Goal: Information Seeking & Learning: Learn about a topic

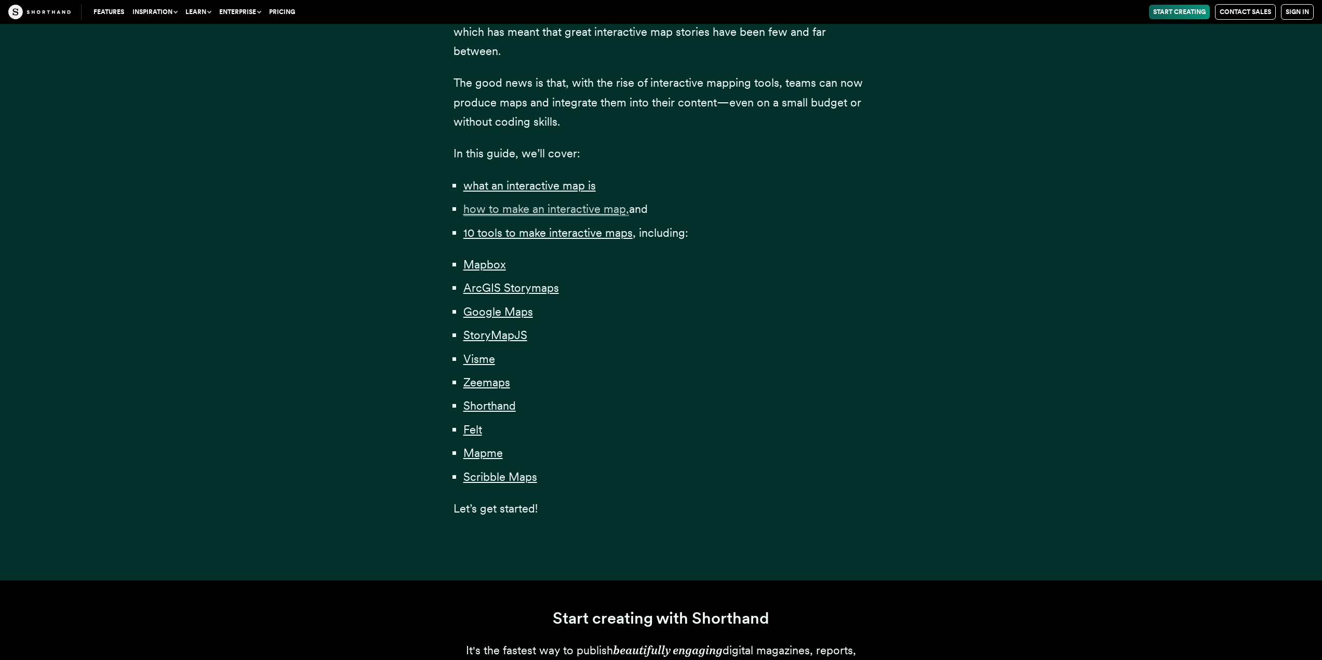
click at [557, 213] on span "how to make an interactive map," at bounding box center [546, 209] width 166 height 14
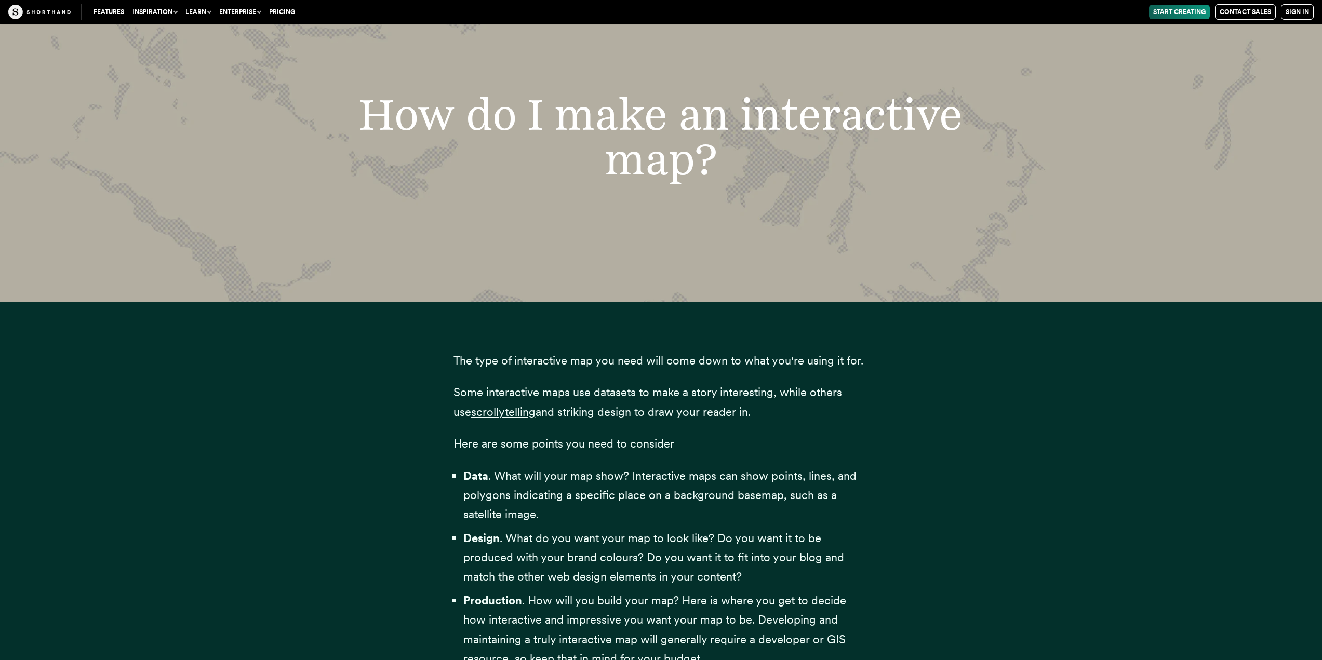
scroll to position [2907, 0]
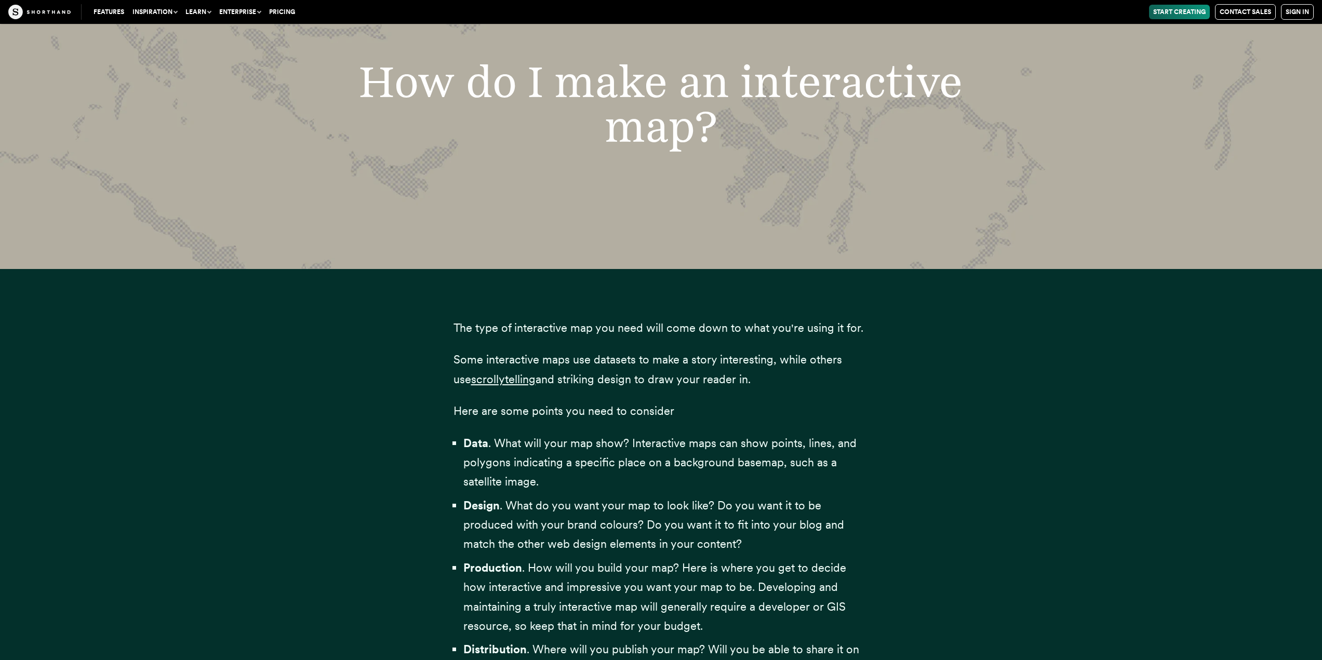
drag, startPoint x: 598, startPoint y: 352, endPoint x: 585, endPoint y: 354, distance: 13.7
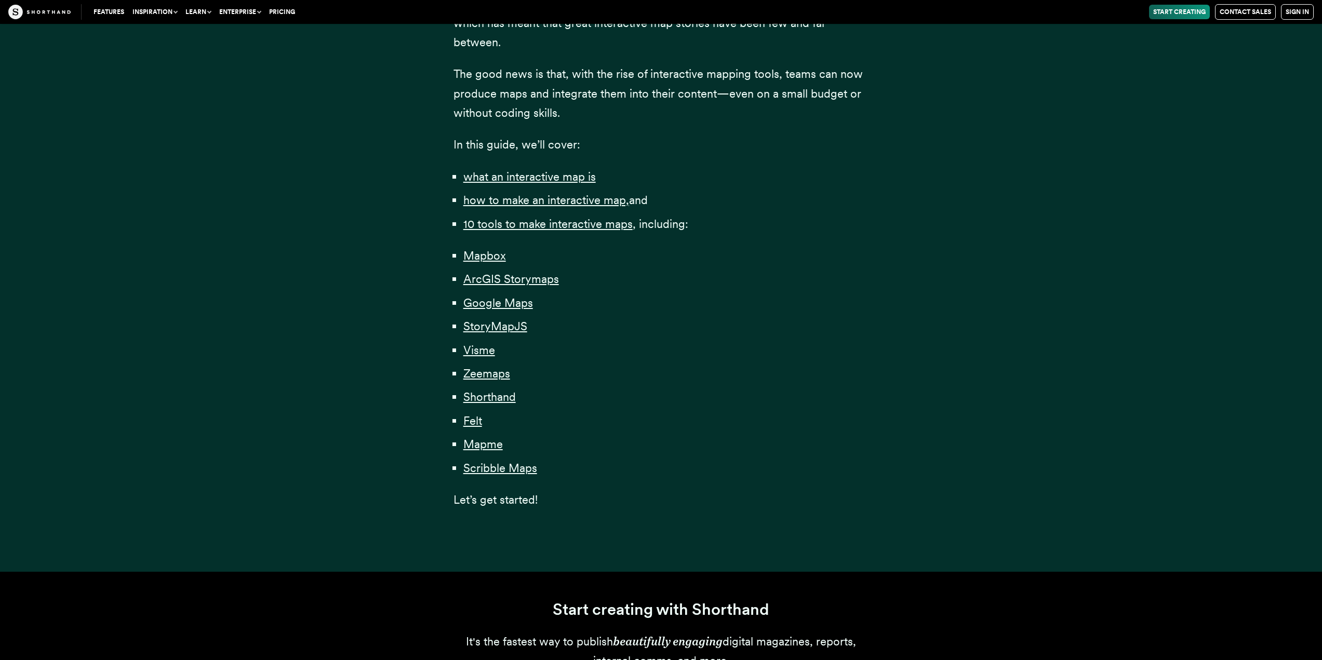
scroll to position [623, 0]
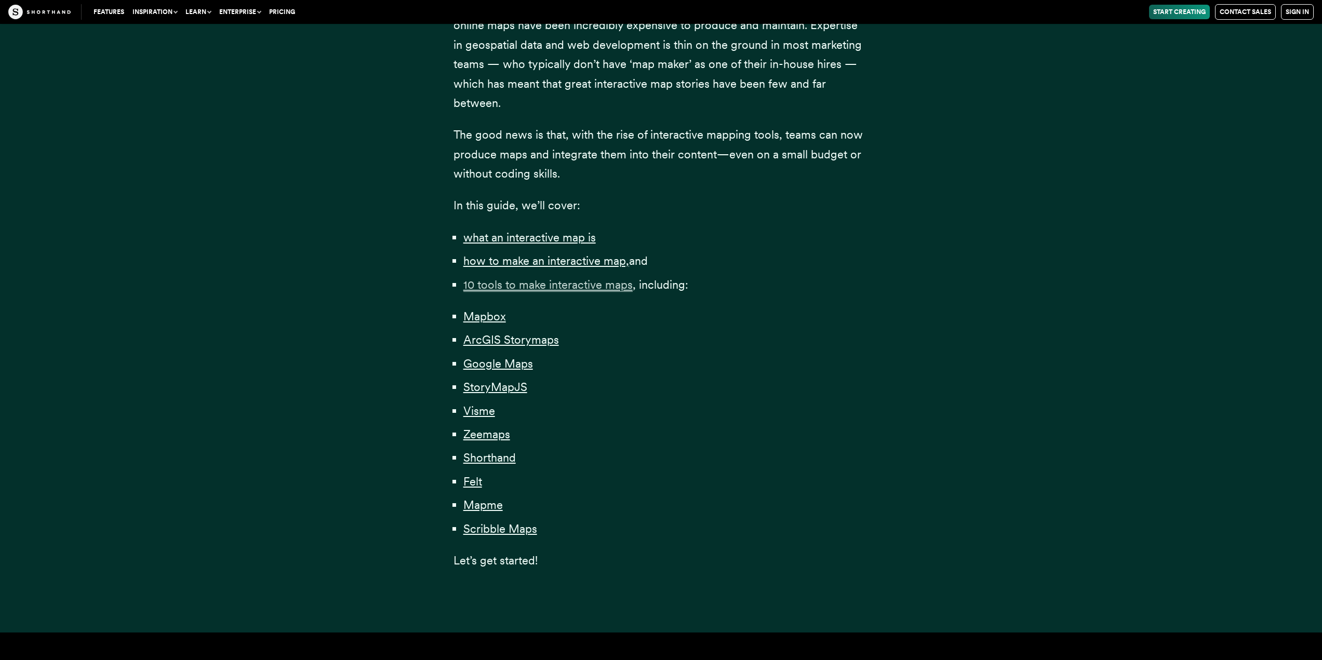
click at [543, 285] on span "10 tools to make interactive maps" at bounding box center [547, 285] width 169 height 14
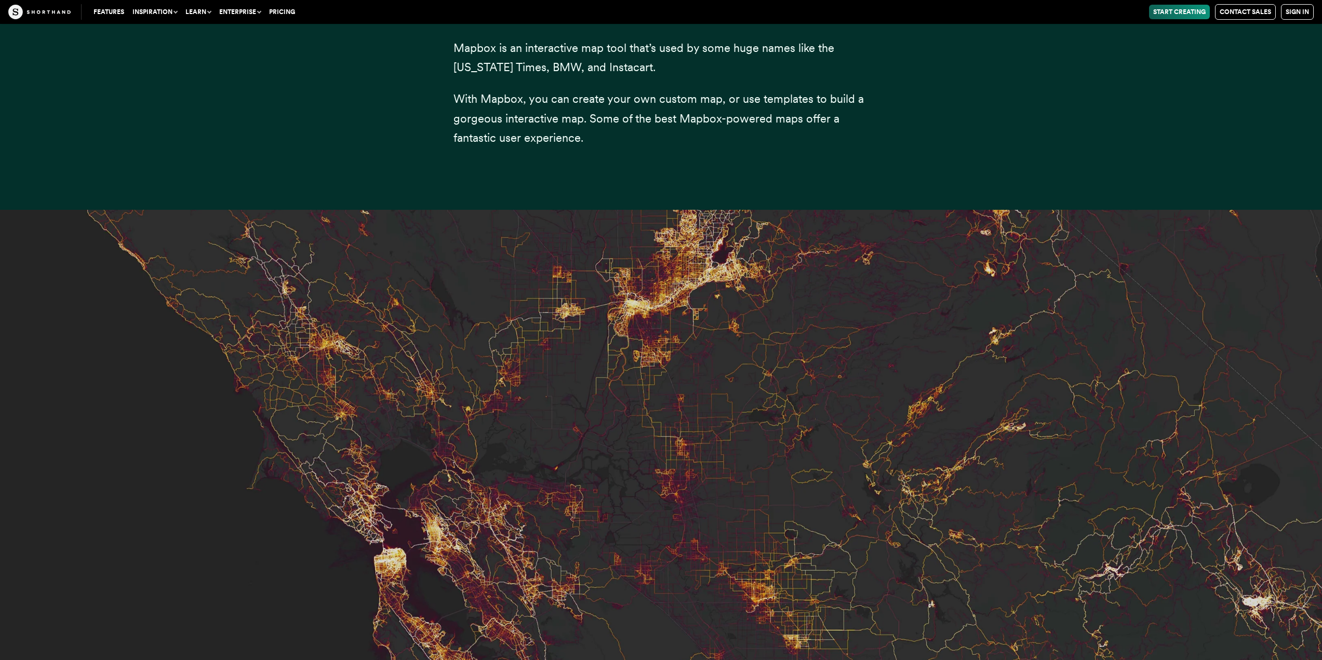
scroll to position [4234, 0]
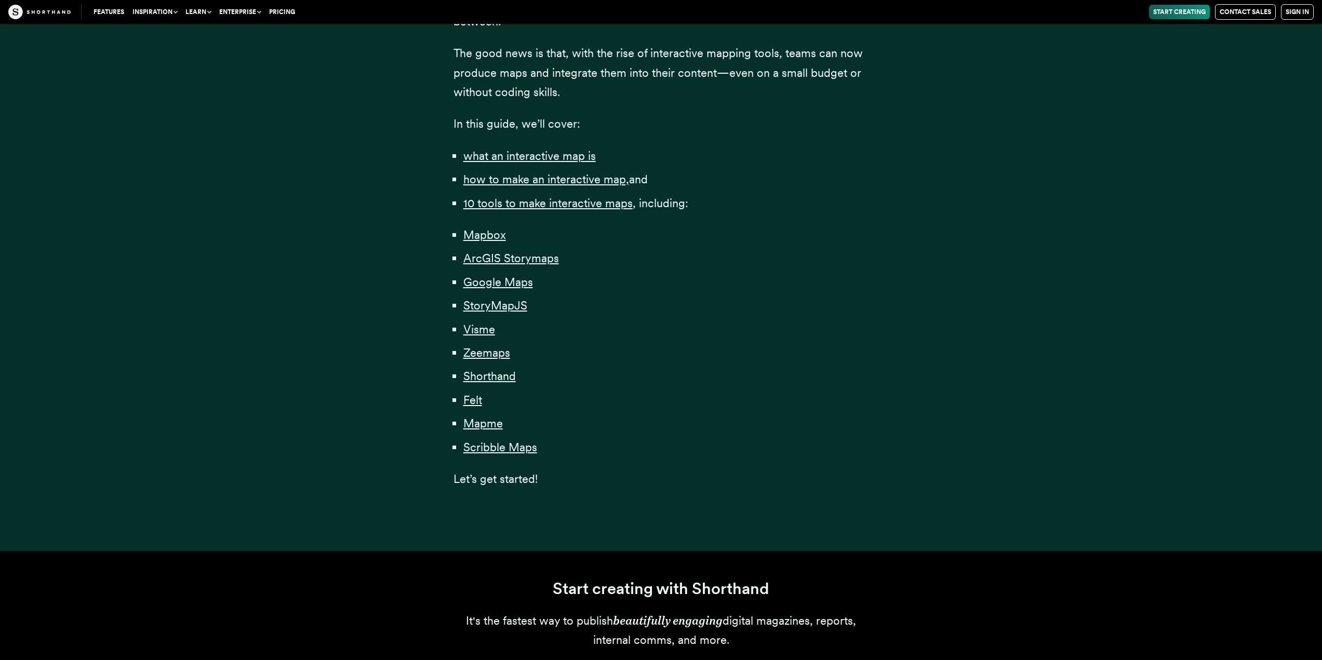
scroll to position [571, 0]
